Goal: Information Seeking & Learning: Learn about a topic

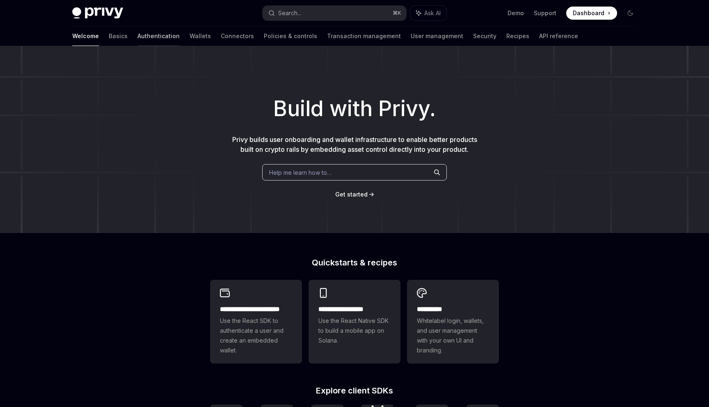
click at [137, 37] on link "Authentication" at bounding box center [158, 36] width 42 height 20
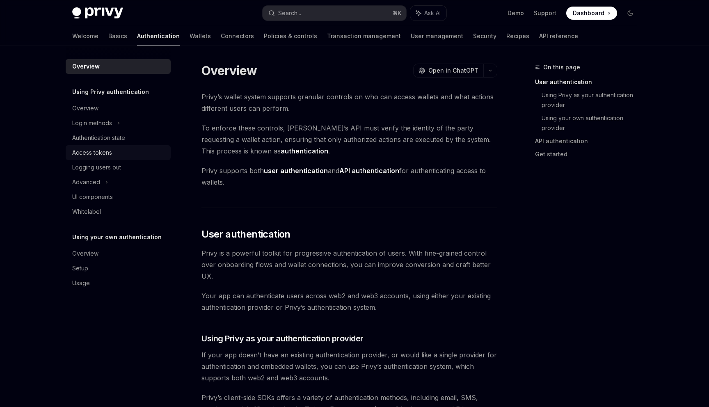
click at [115, 154] on div "Access tokens" at bounding box center [119, 153] width 94 height 10
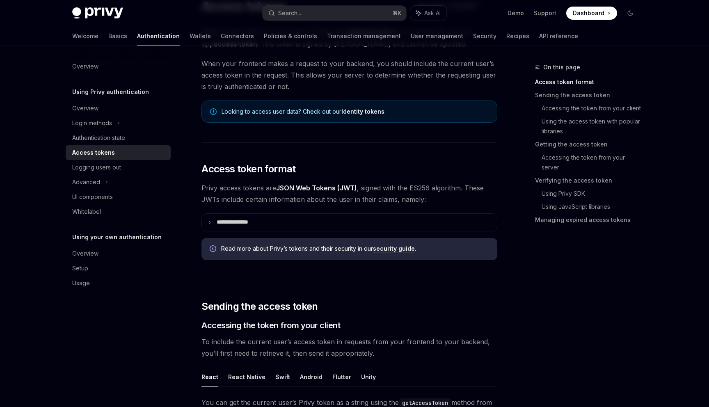
scroll to position [78, 0]
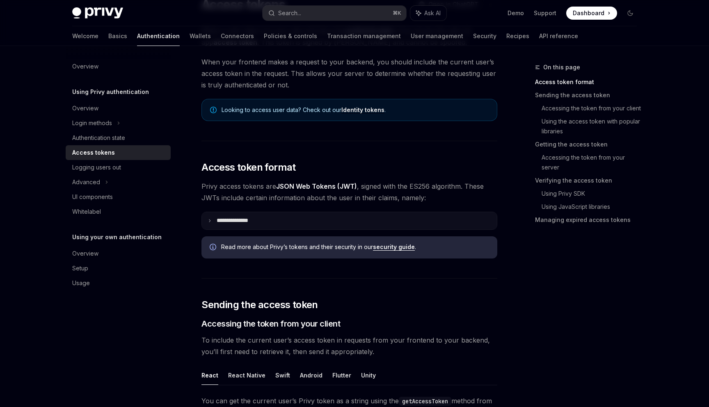
click at [307, 219] on summary "**********" at bounding box center [349, 220] width 295 height 17
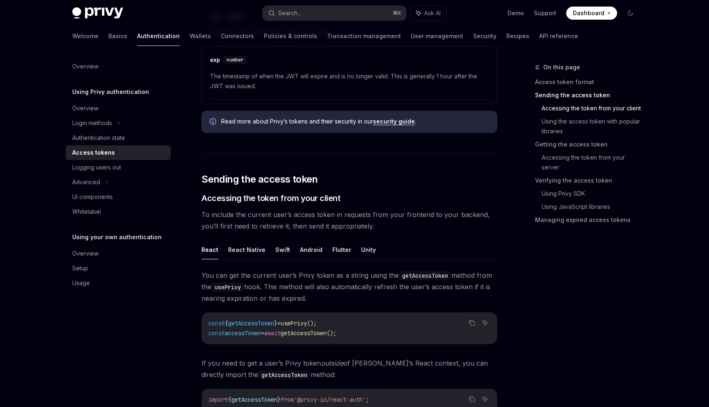
scroll to position [480, 0]
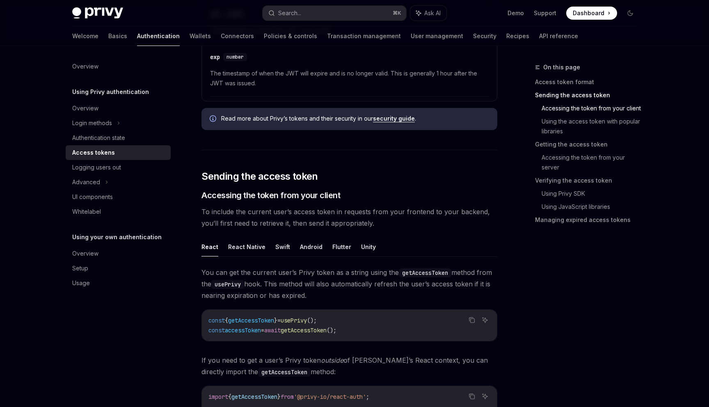
click at [400, 119] on link "security guide" at bounding box center [394, 118] width 42 height 7
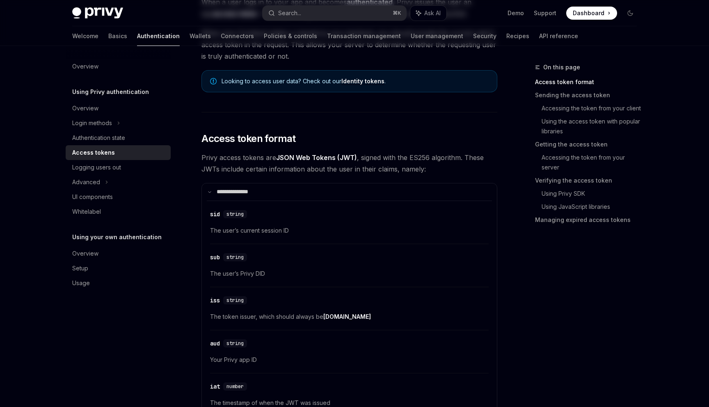
scroll to position [0, 0]
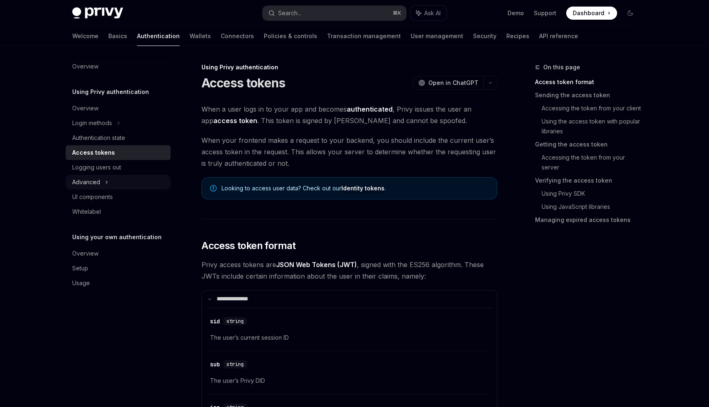
click at [99, 183] on div "Advanced" at bounding box center [86, 182] width 28 height 10
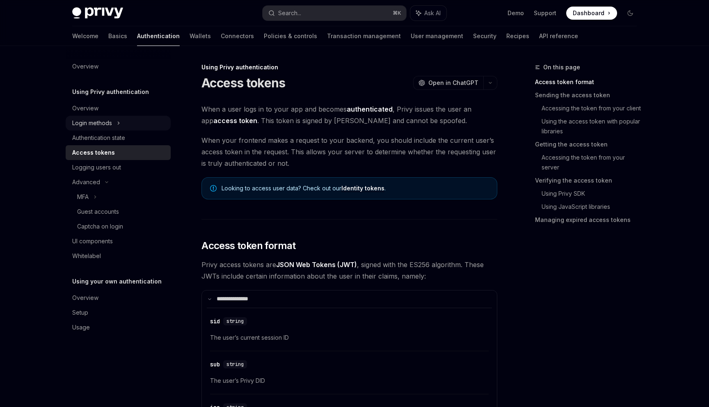
click at [119, 124] on icon at bounding box center [118, 123] width 1 height 2
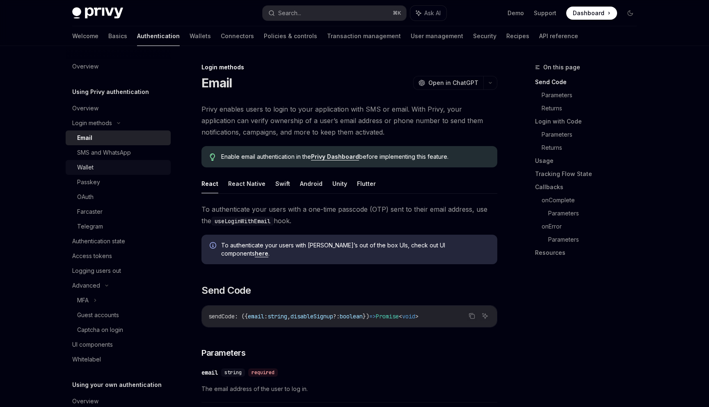
click at [117, 161] on link "Wallet" at bounding box center [118, 167] width 105 height 15
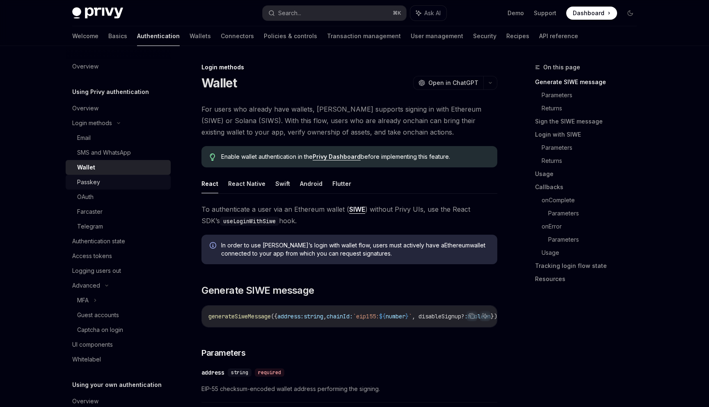
click at [112, 179] on div "Passkey" at bounding box center [121, 182] width 89 height 10
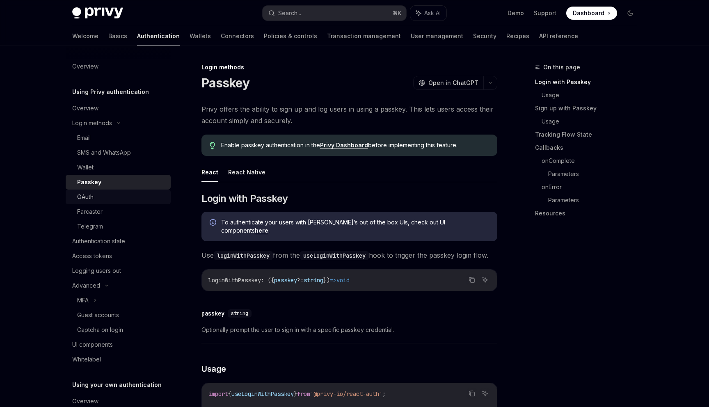
click at [115, 201] on div "OAuth" at bounding box center [121, 197] width 89 height 10
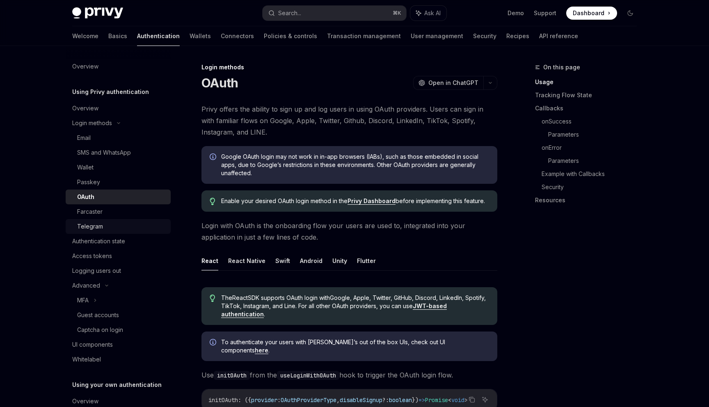
click at [121, 219] on link "Telegram" at bounding box center [118, 226] width 105 height 15
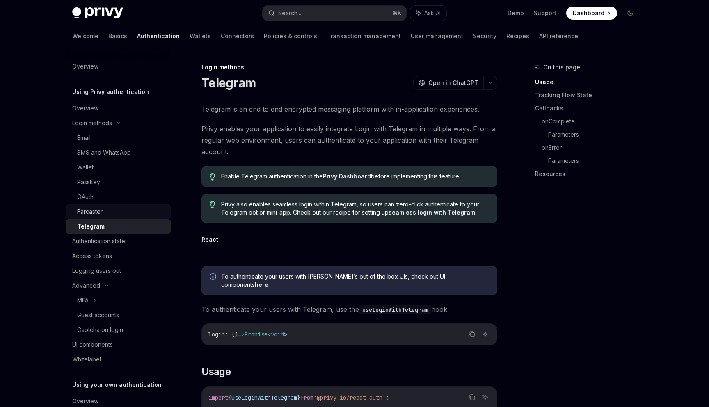
click at [125, 212] on div "Farcaster" at bounding box center [121, 212] width 89 height 10
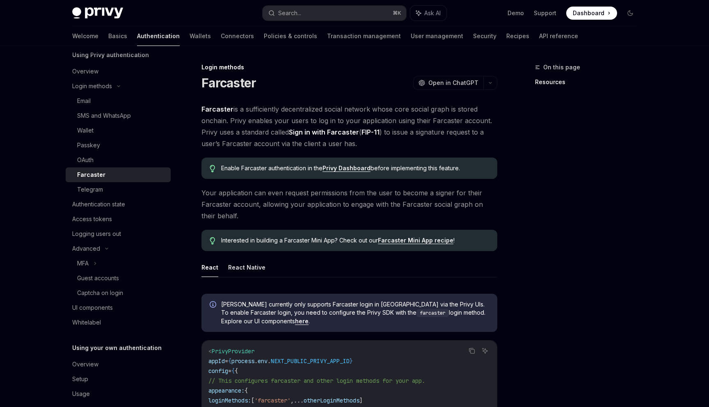
scroll to position [46, 0]
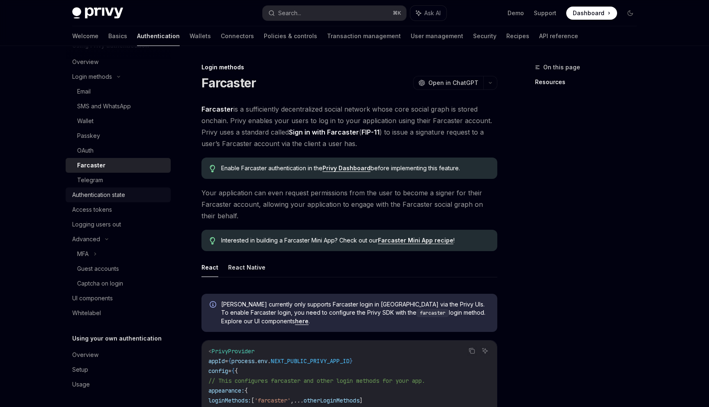
click at [128, 200] on link "Authentication state" at bounding box center [118, 195] width 105 height 15
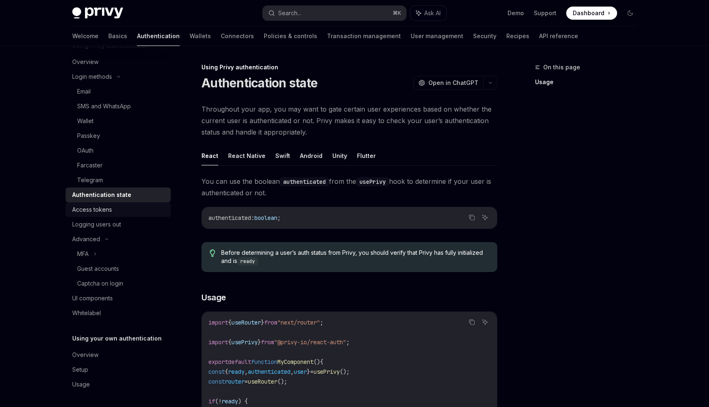
click at [123, 214] on div "Access tokens" at bounding box center [119, 210] width 94 height 10
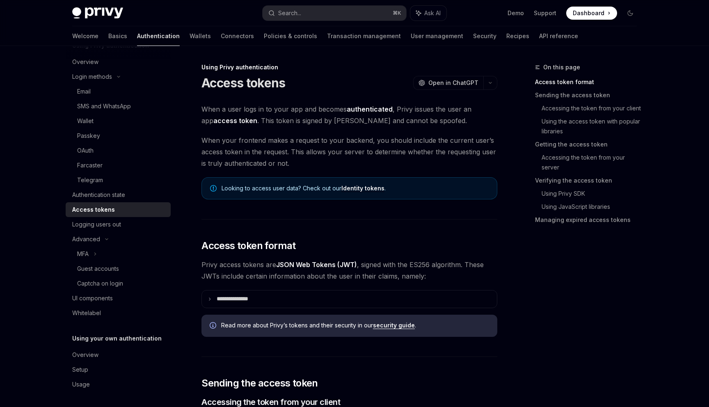
scroll to position [48, 0]
click at [121, 247] on div "MFA" at bounding box center [118, 252] width 105 height 15
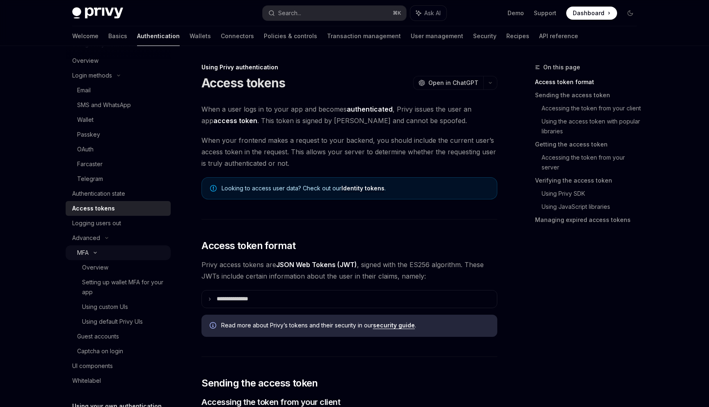
type textarea "*"
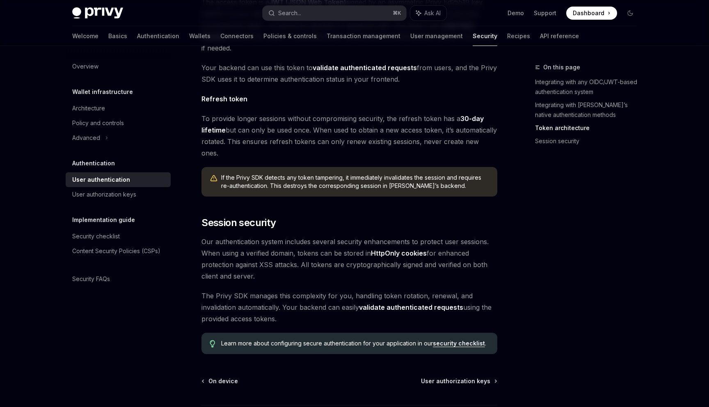
scroll to position [563, 0]
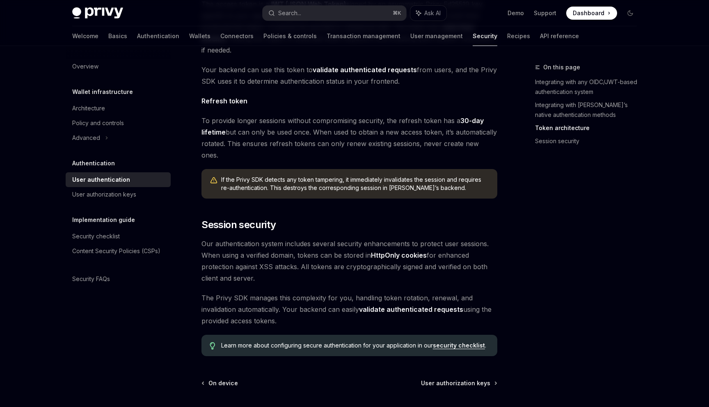
drag, startPoint x: 315, startPoint y: 205, endPoint x: 337, endPoint y: 254, distance: 53.8
click at [337, 254] on span "Our authentication system includes several security enhancements to protect use…" at bounding box center [350, 261] width 296 height 46
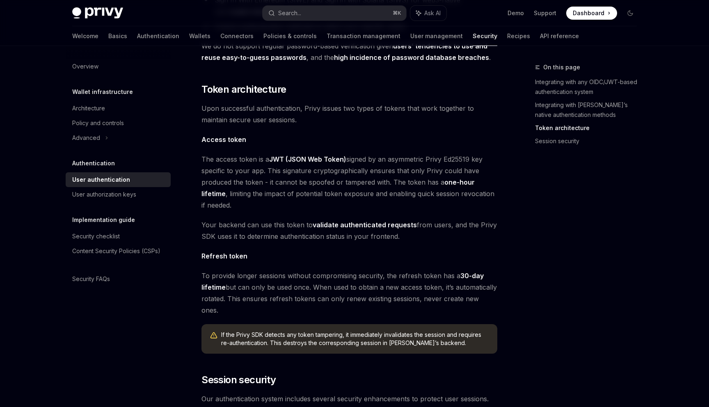
scroll to position [404, 0]
